Goal: Find specific page/section: Find specific page/section

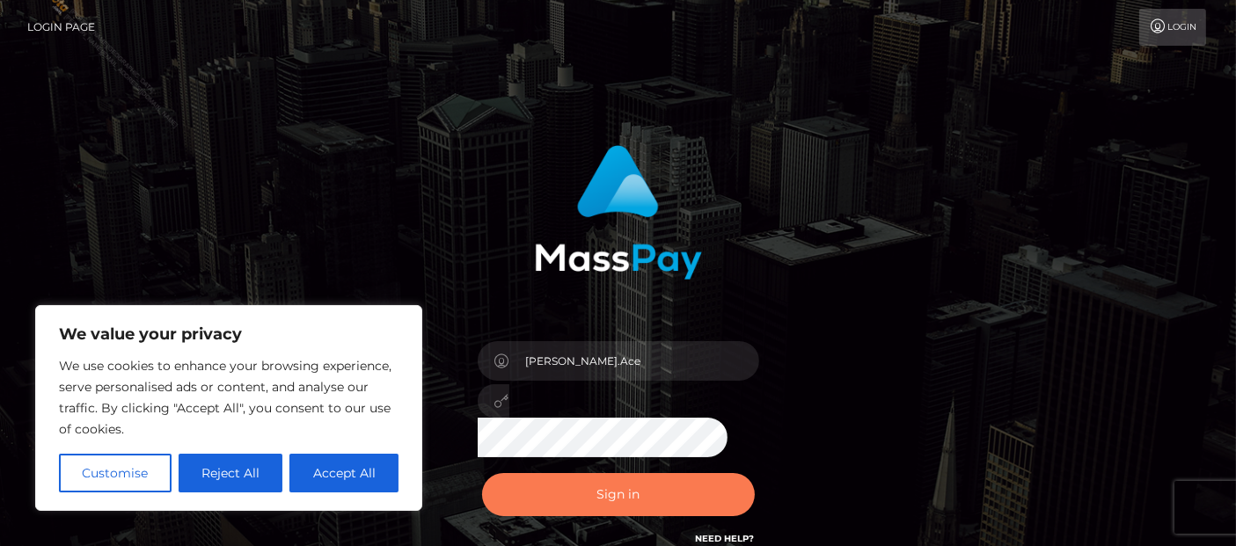
click at [618, 491] on button "Sign in" at bounding box center [618, 494] width 273 height 43
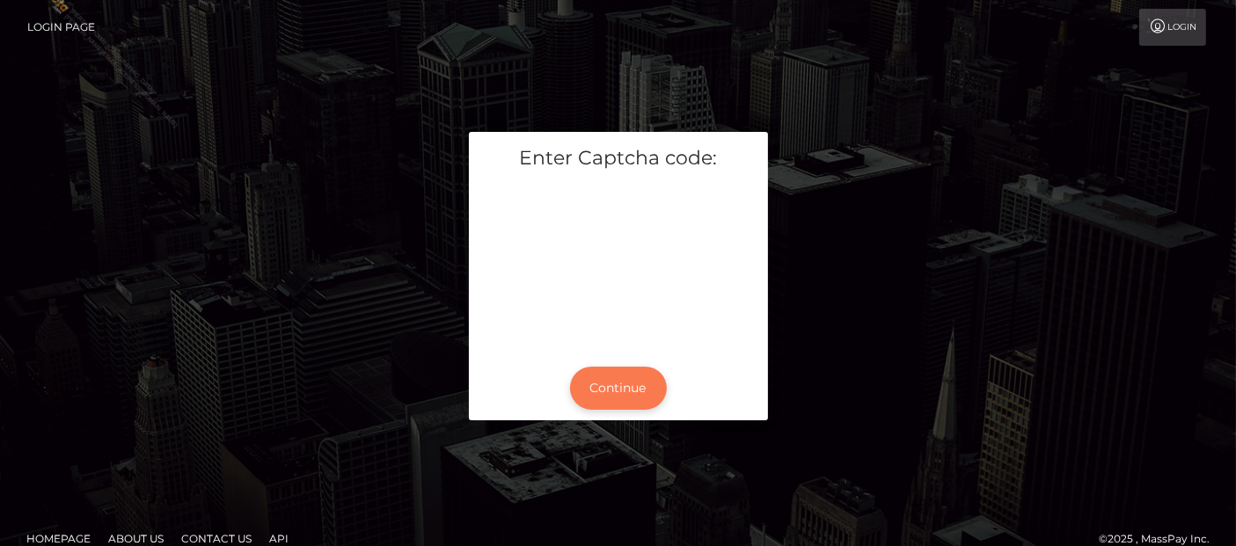
click at [611, 389] on button "Continue" at bounding box center [618, 388] width 97 height 43
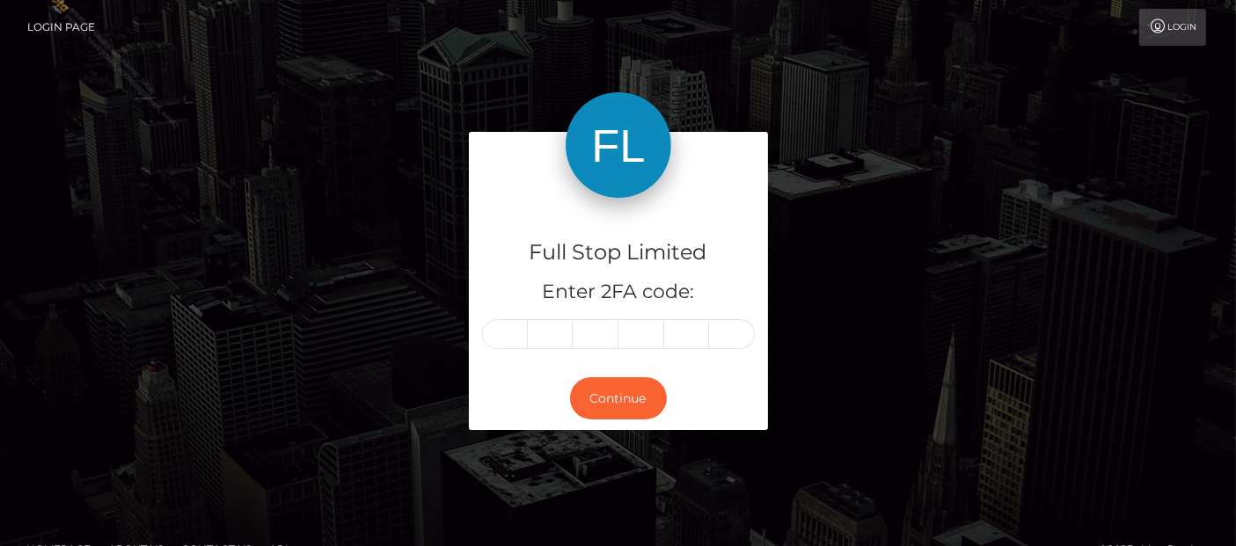
click at [507, 339] on input "text" at bounding box center [505, 334] width 46 height 30
type input "6"
type input "0"
type input "1"
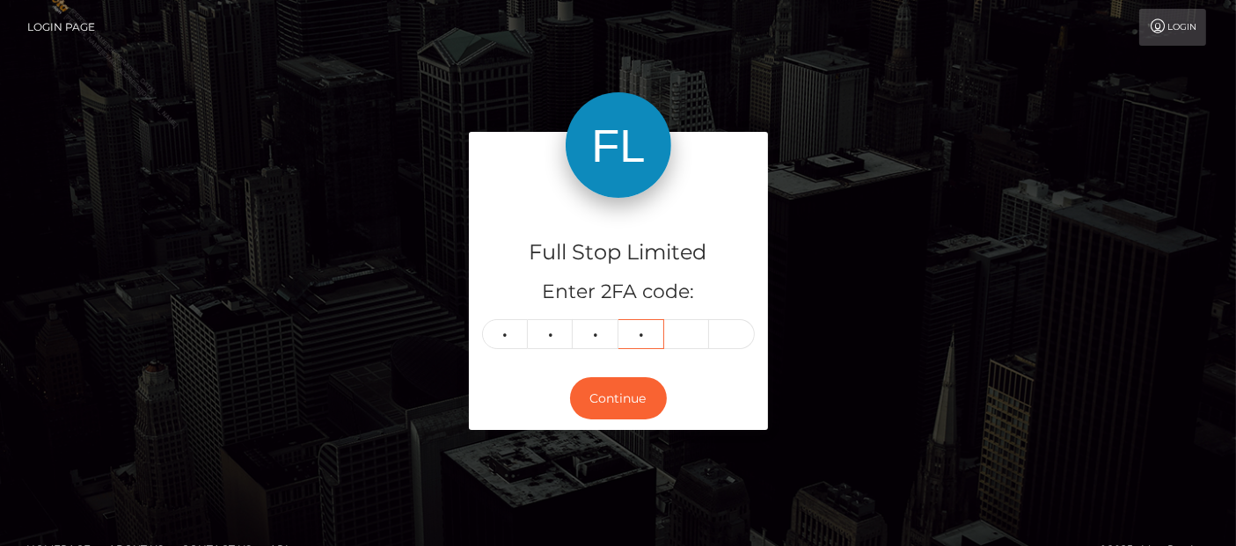
type input "7"
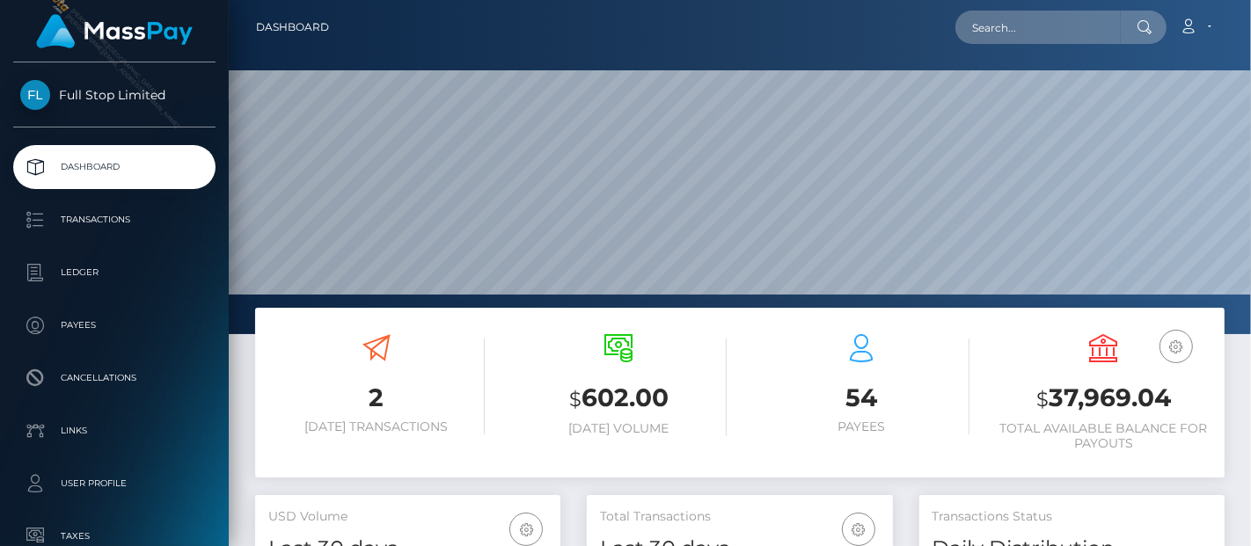
scroll to position [311, 305]
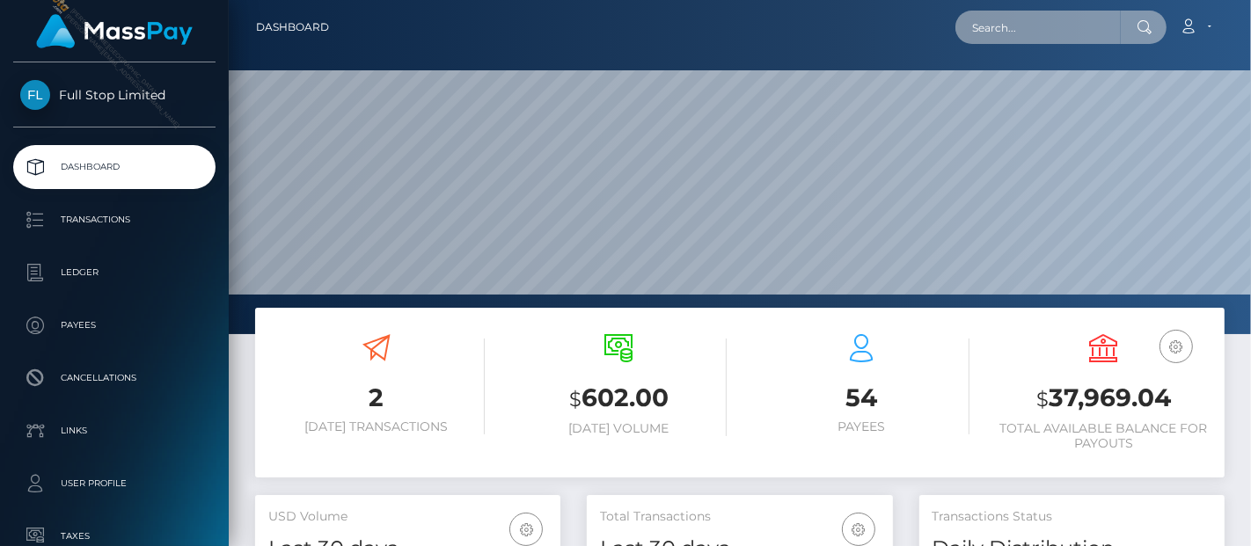
click at [1042, 25] on input "text" at bounding box center [1037, 27] width 165 height 33
paste input "25406195"
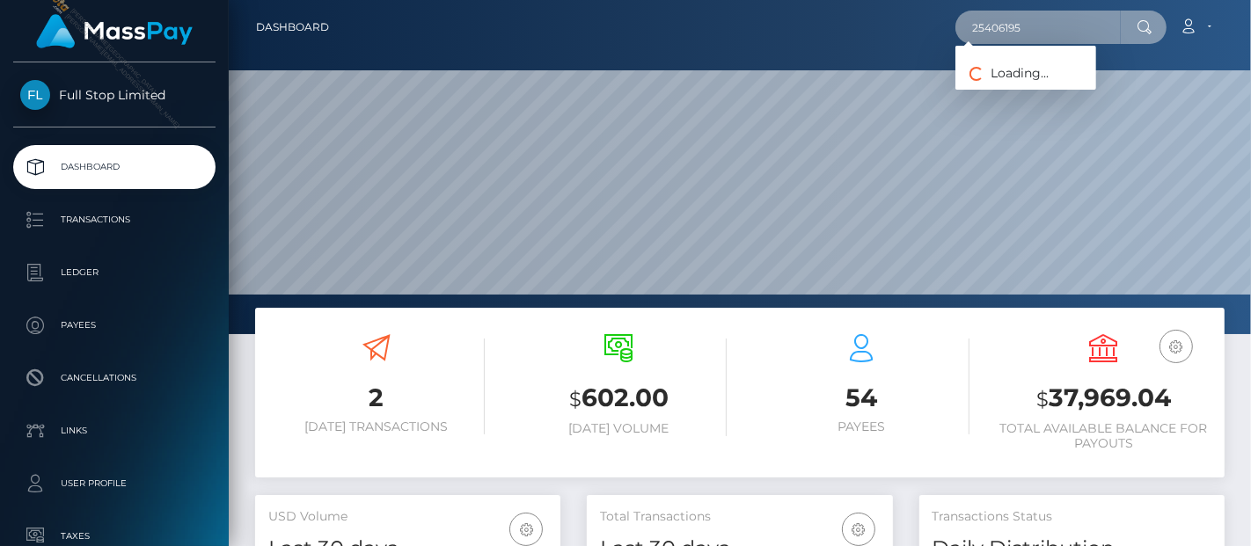
type input "25406195"
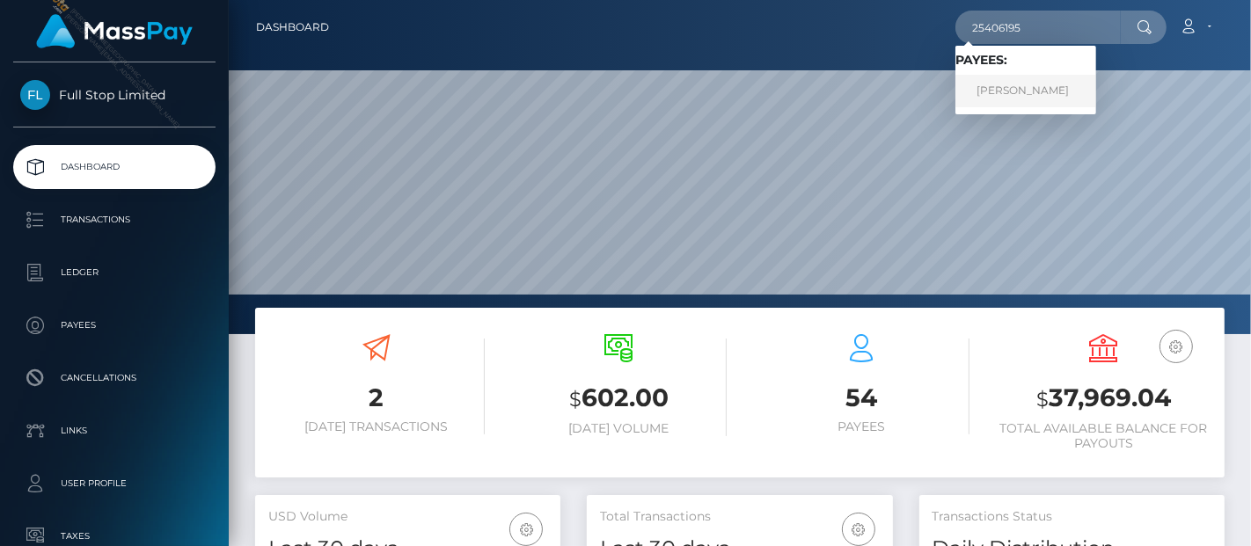
click at [1019, 78] on link "Bryan Underwood" at bounding box center [1025, 91] width 141 height 33
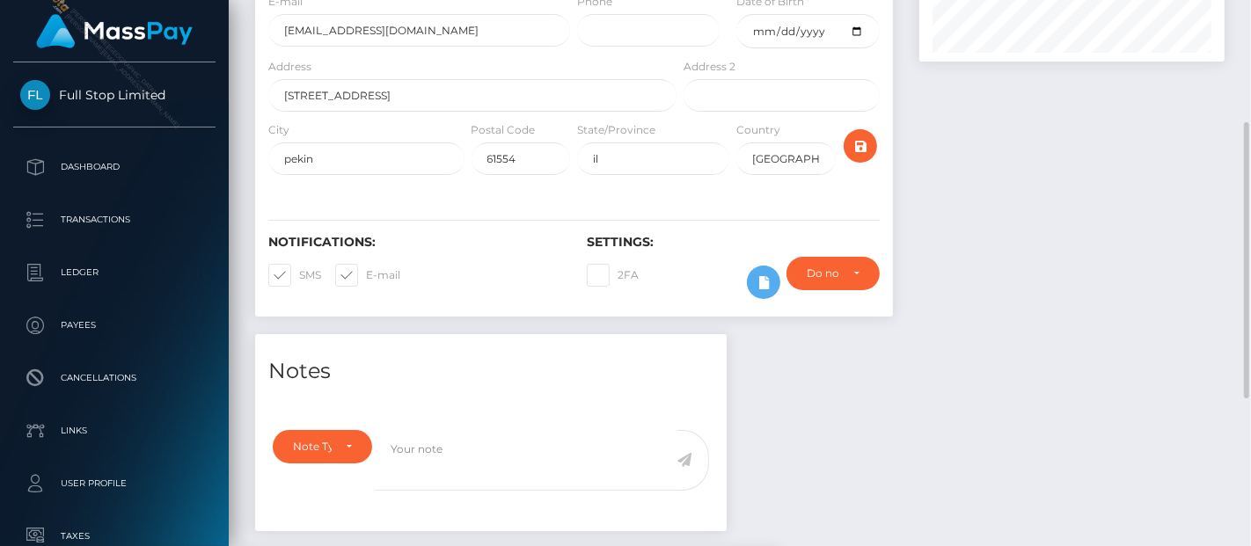
scroll to position [535, 0]
